Goal: Use online tool/utility: Use online tool/utility

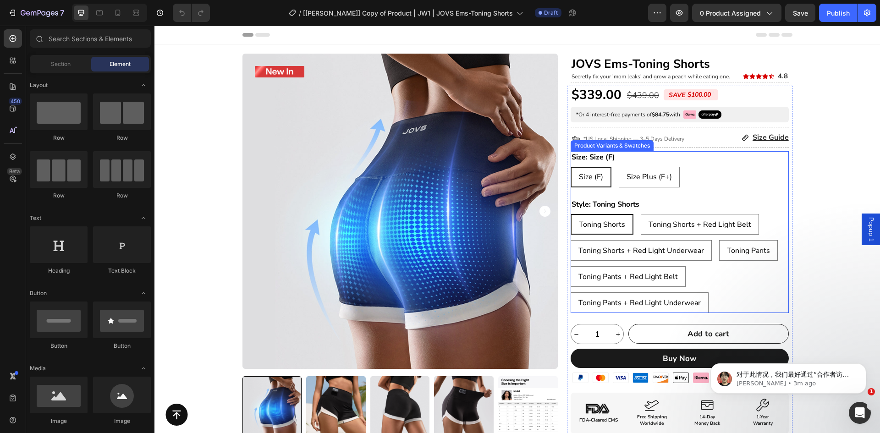
click at [650, 206] on div "Style: Toning Shorts Toning Shorts Toning Shorts Toning Shorts Toning Shorts + …" at bounding box center [680, 255] width 218 height 115
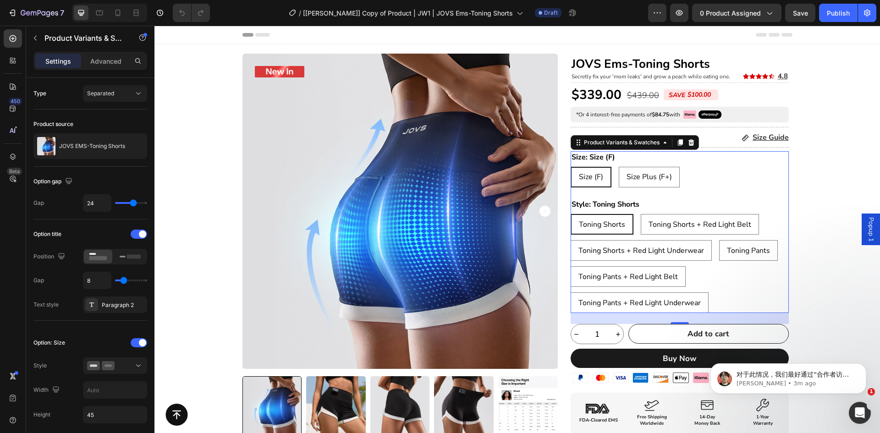
click at [622, 203] on legend "Style: Toning Shorts" at bounding box center [606, 204] width 70 height 12
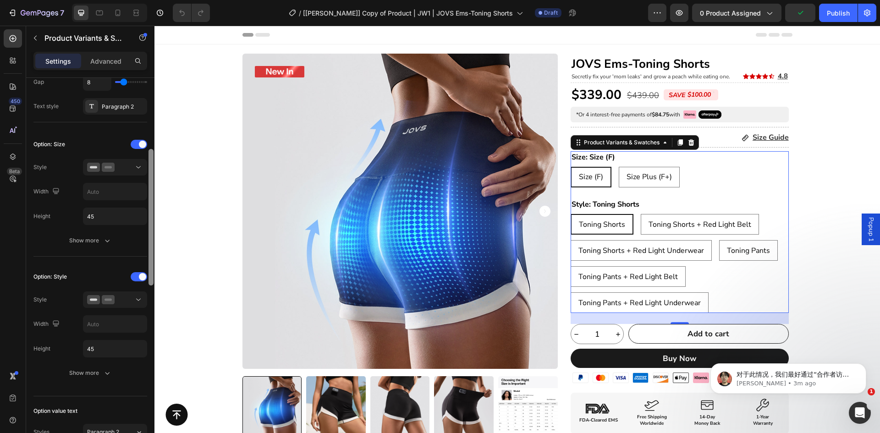
drag, startPoint x: 152, startPoint y: 234, endPoint x: 115, endPoint y: 275, distance: 54.9
click at [138, 331] on div "Type Separated Product source JOVS EMS-Toning Shorts Option gap Gap 24 Option t…" at bounding box center [90, 268] width 128 height 381
click at [109, 170] on icon at bounding box center [108, 168] width 13 height 9
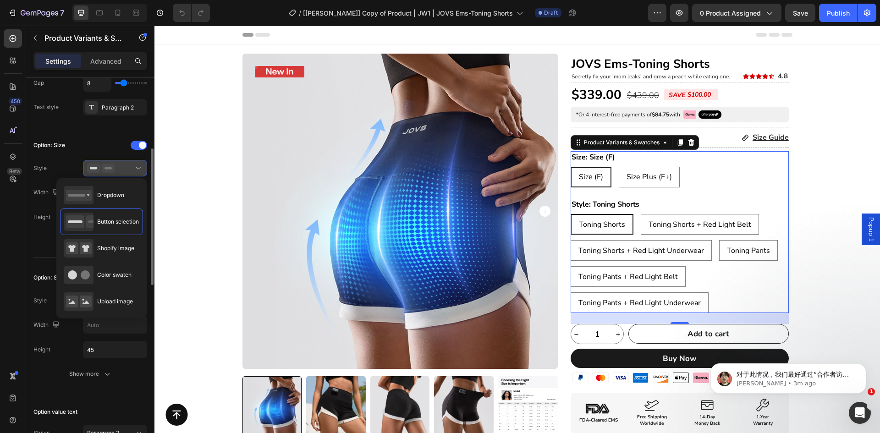
click at [107, 169] on icon at bounding box center [101, 168] width 28 height 9
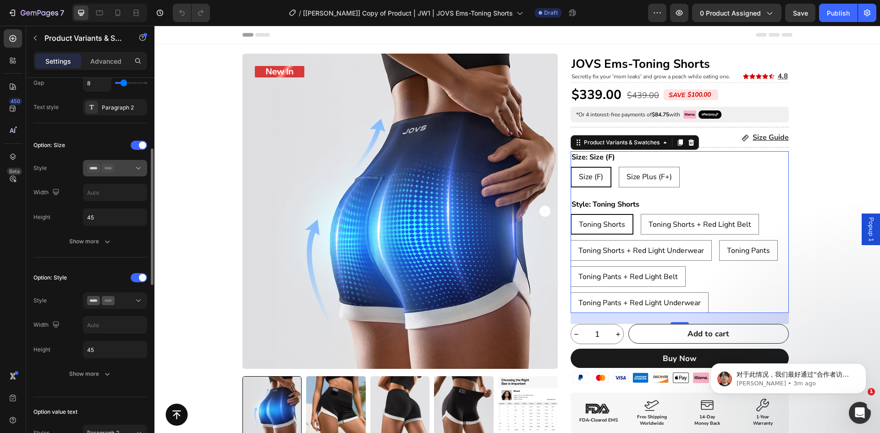
click at [107, 169] on rect at bounding box center [108, 168] width 7 height 2
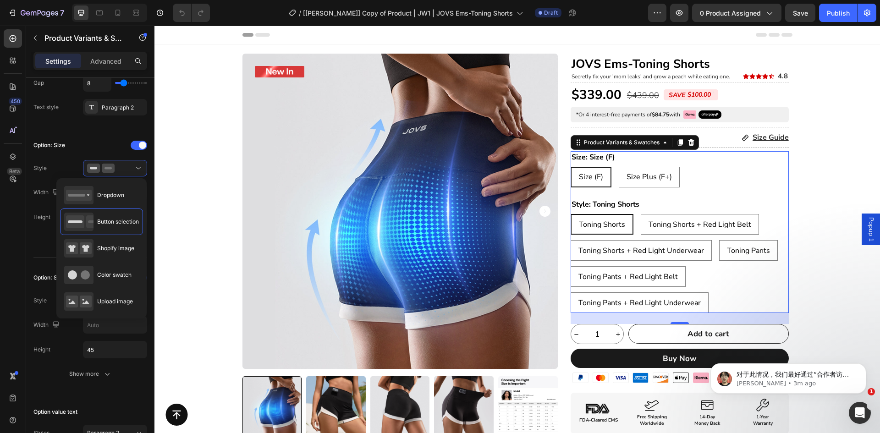
click at [699, 174] on div "Size (F) Size (F) Size (F) Size Plus (F+) Size Plus (F+) Size Plus (F+)" at bounding box center [680, 177] width 218 height 21
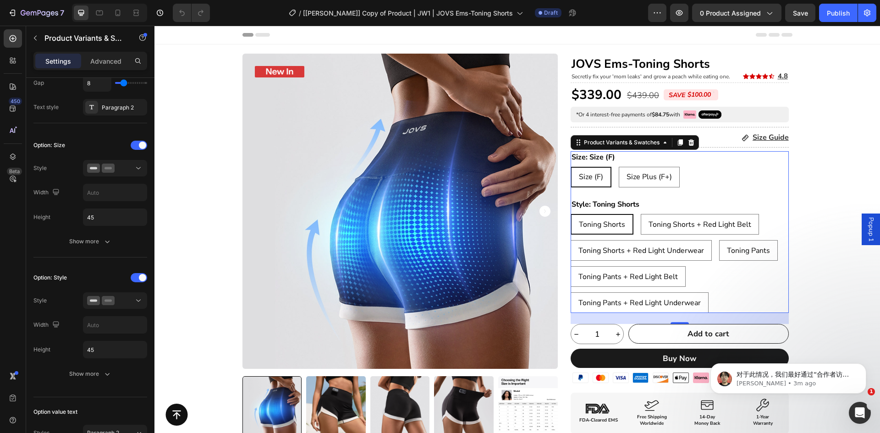
click at [595, 157] on legend "Size: Size (F)" at bounding box center [593, 157] width 45 height 12
click at [620, 140] on div "Product Variants & Swatches" at bounding box center [621, 142] width 79 height 8
click at [619, 142] on div "Product Variants & Swatches" at bounding box center [621, 142] width 79 height 8
click at [622, 205] on legend "Style: Toning Shorts" at bounding box center [606, 204] width 70 height 12
click at [668, 225] on span "Toning Shorts + Red Light Belt" at bounding box center [700, 225] width 103 height 10
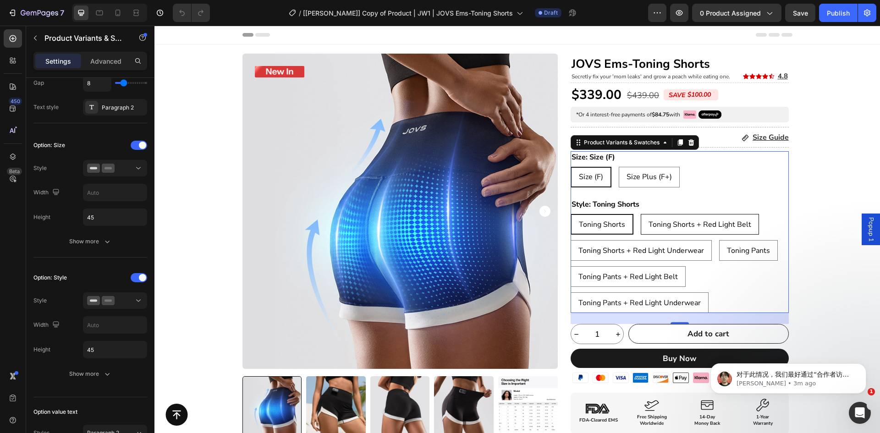
click at [641, 214] on input "Toning Shorts + Red Light Belt Toning Shorts + Red Light Belt Toning Shorts + R…" at bounding box center [640, 214] width 0 height 0
radio input "true"
click at [601, 230] on div "Toning Shorts" at bounding box center [601, 224] width 61 height 17
click at [571, 214] on input "Toning Shorts Toning Shorts Toning Shorts" at bounding box center [570, 214] width 0 height 0
radio input "true"
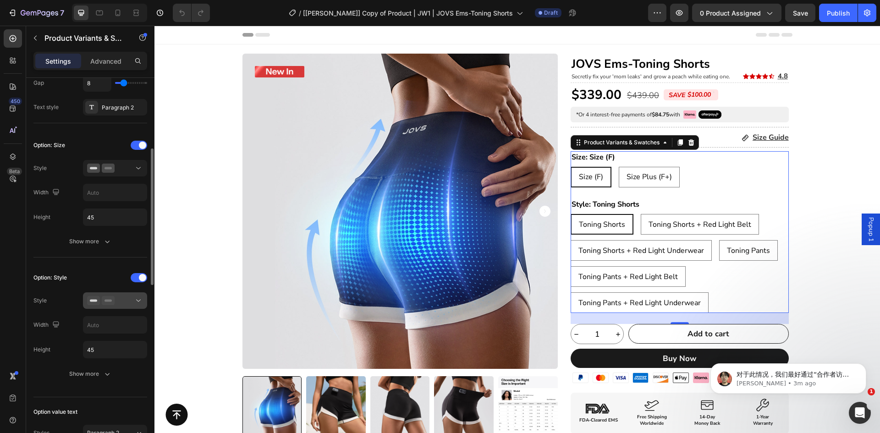
click at [113, 303] on icon at bounding box center [108, 300] width 13 height 9
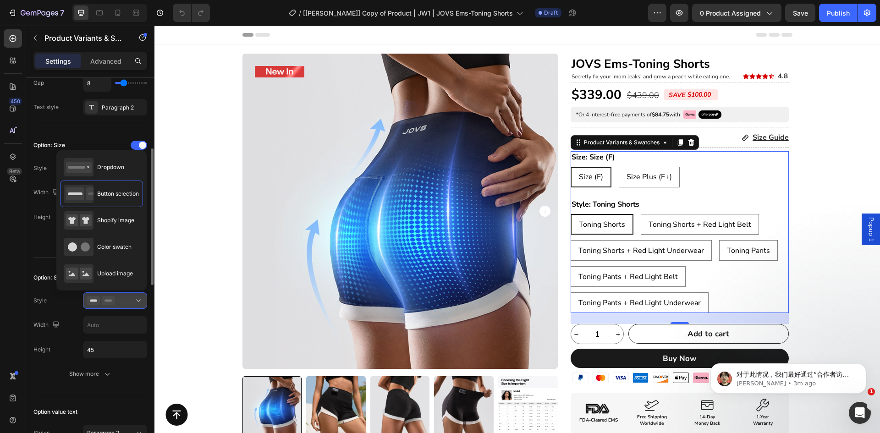
click at [113, 303] on icon at bounding box center [108, 300] width 13 height 9
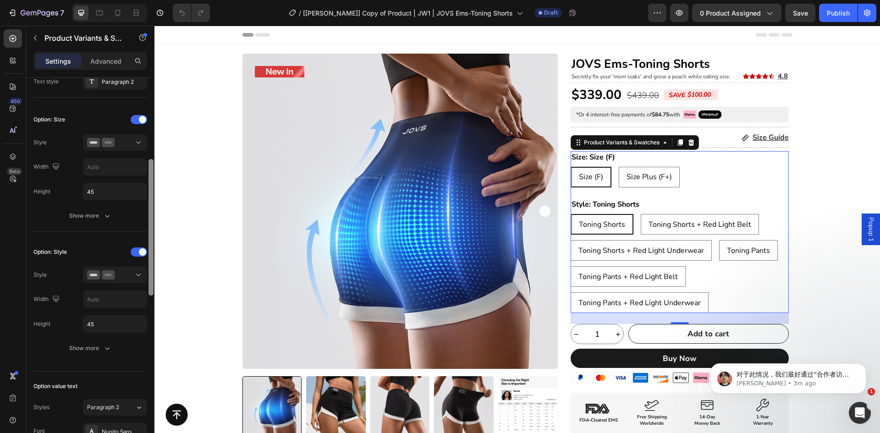
scroll to position [224, 0]
drag, startPoint x: 149, startPoint y: 264, endPoint x: 150, endPoint y: 274, distance: 9.7
click at [150, 274] on div at bounding box center [151, 226] width 5 height 137
click at [105, 270] on icon at bounding box center [108, 274] width 13 height 9
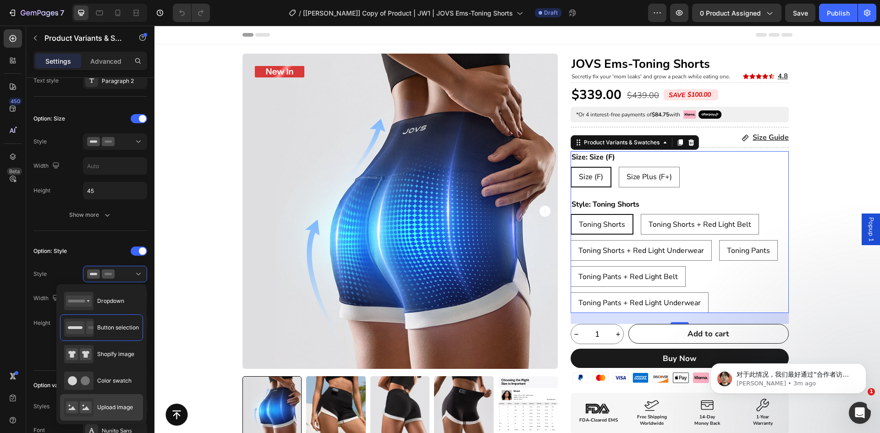
click at [106, 411] on span "Upload image" at bounding box center [115, 407] width 36 height 8
type input "64"
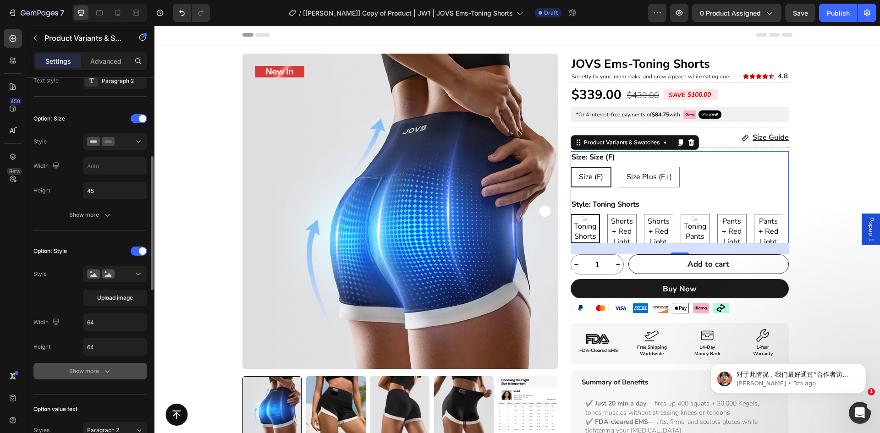
click at [106, 372] on icon "button" at bounding box center [107, 371] width 5 height 3
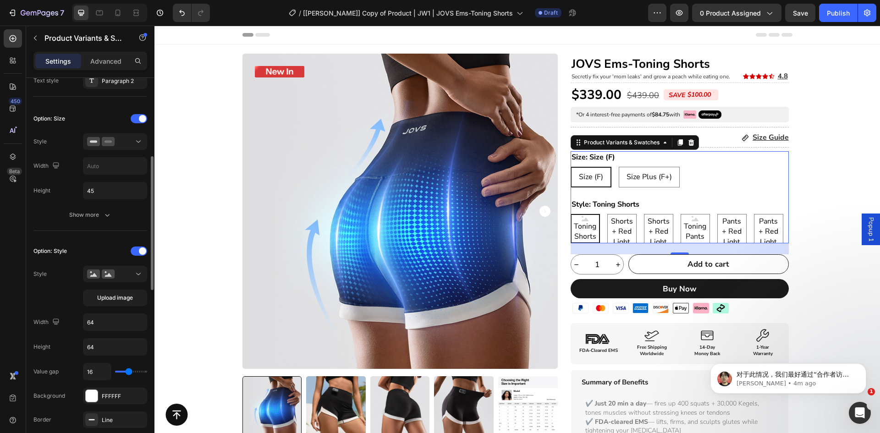
click at [589, 218] on div "Toning Shorts" at bounding box center [586, 228] width 28 height 33
click at [571, 214] on input "Toning Shorts Toning Shorts Toning Shorts" at bounding box center [570, 214] width 0 height 0
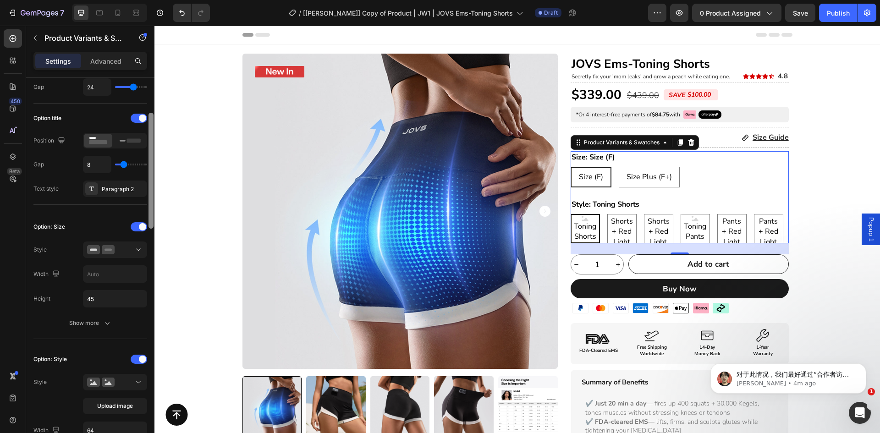
scroll to position [0, 0]
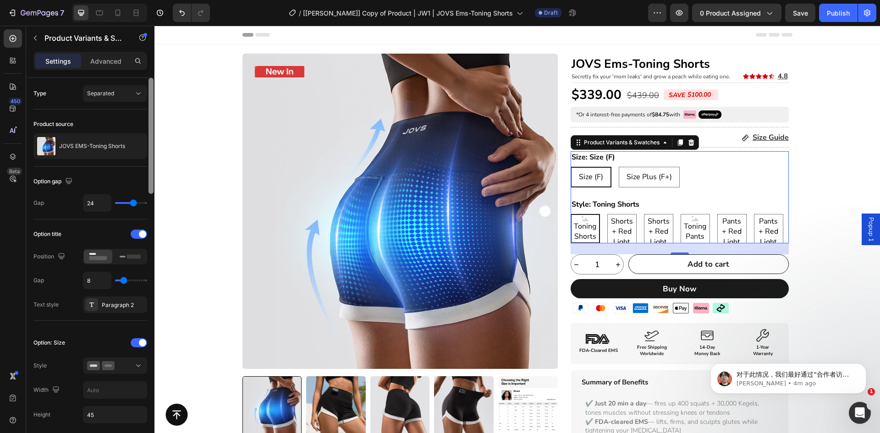
drag, startPoint x: 153, startPoint y: 184, endPoint x: 143, endPoint y: 102, distance: 83.1
click at [149, 95] on div at bounding box center [151, 136] width 5 height 116
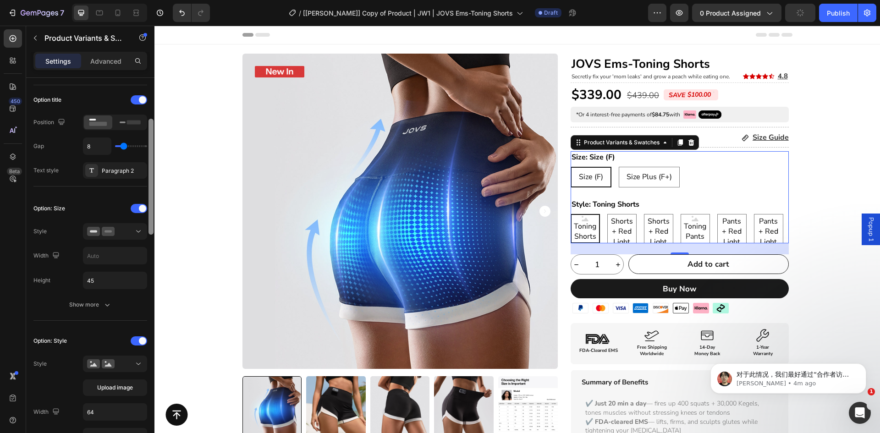
drag, startPoint x: 152, startPoint y: 141, endPoint x: 149, endPoint y: 182, distance: 41.3
click at [149, 182] on div at bounding box center [151, 177] width 5 height 116
click at [612, 229] on span "Toning Shorts + Red Light Belt" at bounding box center [622, 231] width 28 height 51
click at [607, 214] on input "Toning Shorts + Red Light Belt Toning Shorts + Red Light Belt Toning Shorts + R…" at bounding box center [607, 214] width 0 height 0
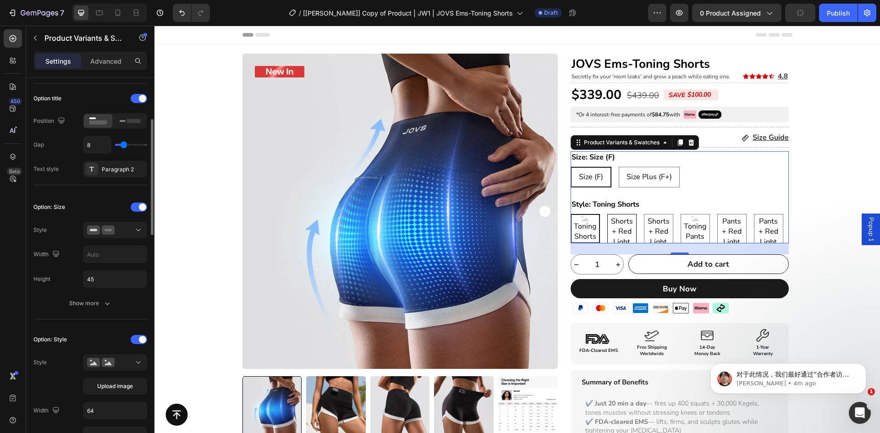
radio input "true"
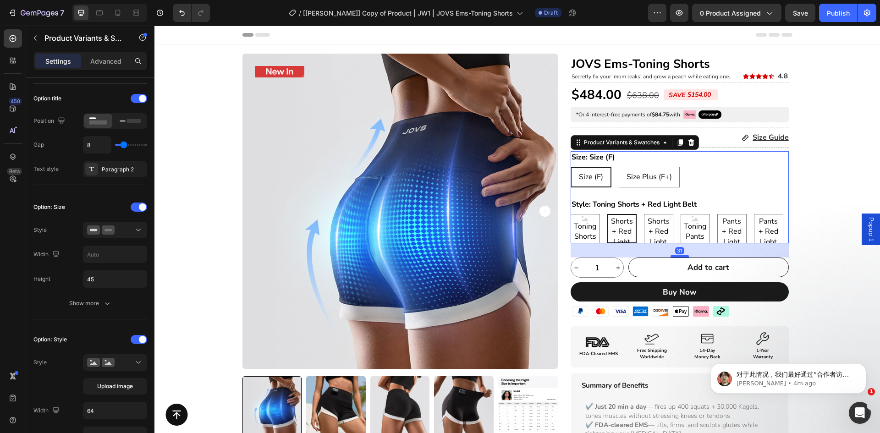
drag, startPoint x: 677, startPoint y: 253, endPoint x: 682, endPoint y: 257, distance: 5.2
click at [682, 257] on div at bounding box center [680, 256] width 18 height 3
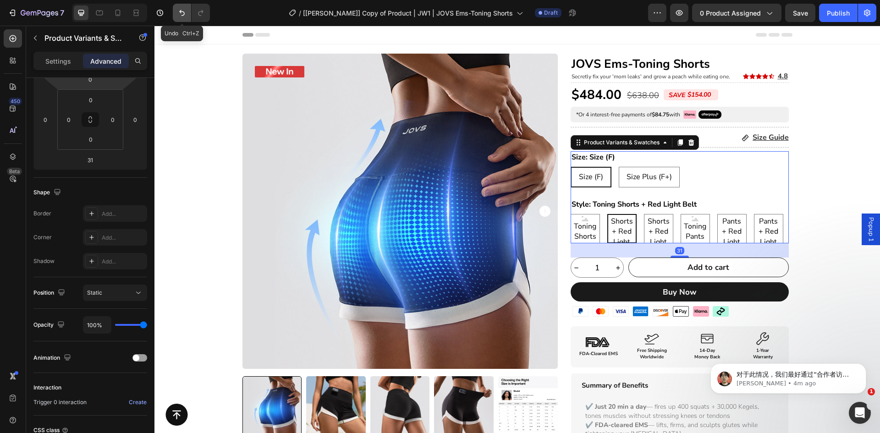
click at [183, 11] on icon "Undo/Redo" at bounding box center [182, 13] width 6 height 6
click at [64, 57] on p "Settings" at bounding box center [58, 61] width 26 height 10
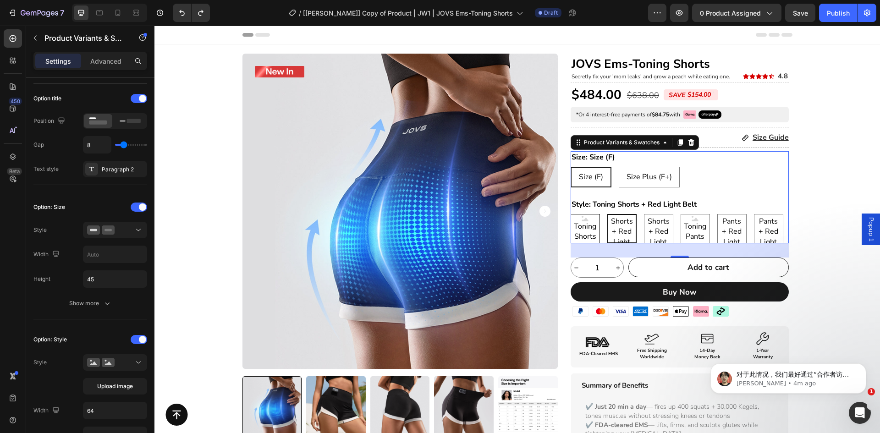
click at [590, 227] on span "Toning Shorts" at bounding box center [585, 231] width 28 height 21
click at [571, 214] on input "Toning Shorts Toning Shorts Toning Shorts" at bounding box center [570, 214] width 0 height 0
radio input "true"
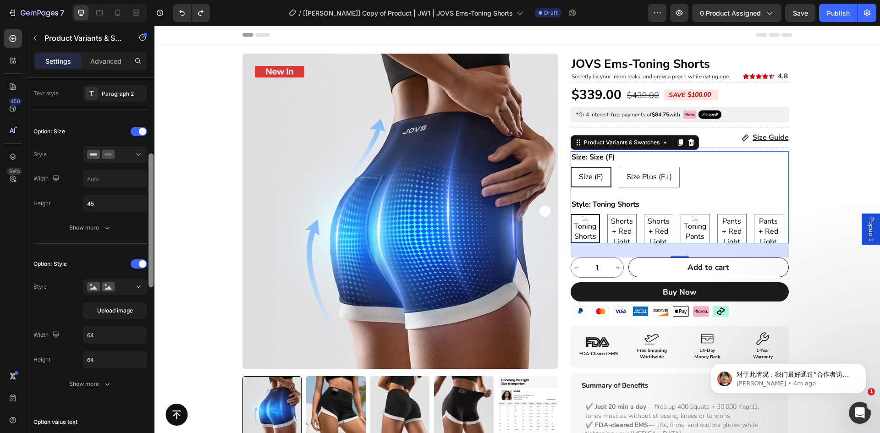
scroll to position [213, 0]
drag, startPoint x: 153, startPoint y: 241, endPoint x: 147, endPoint y: 268, distance: 27.6
click at [147, 268] on div "Type Separated Product source JOVS EMS-Toning Shorts Option gap Gap 24 Option t…" at bounding box center [90, 268] width 128 height 381
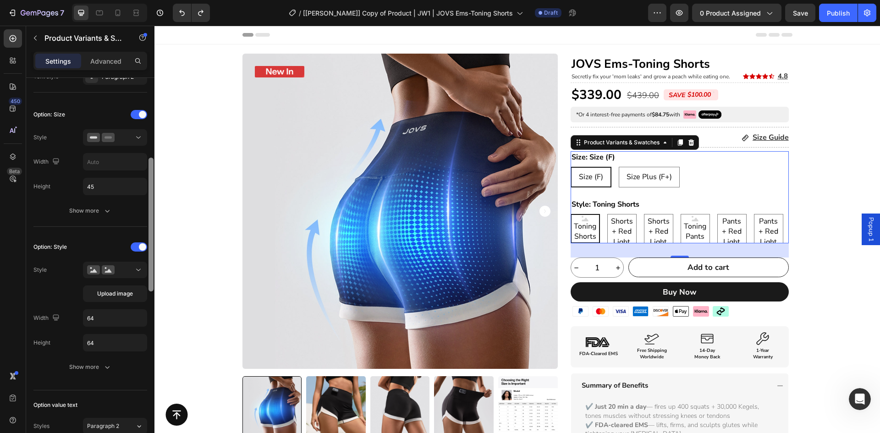
scroll to position [217, 0]
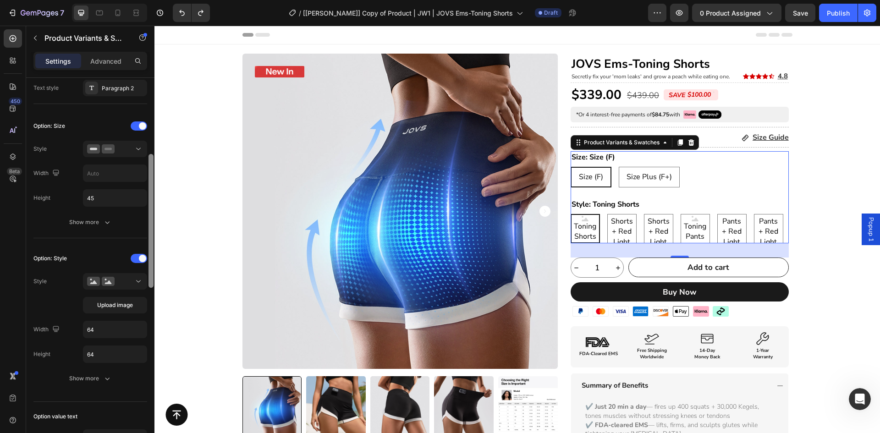
click at [154, 189] on div at bounding box center [151, 268] width 7 height 381
click at [120, 284] on div at bounding box center [115, 281] width 56 height 9
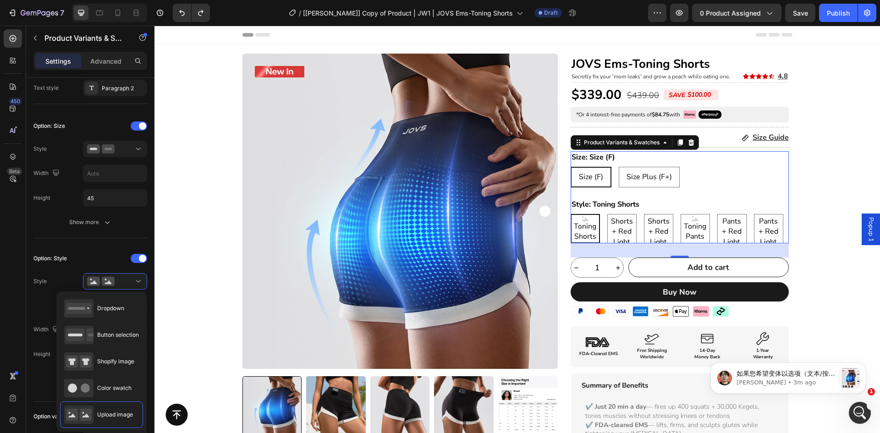
scroll to position [0, 0]
